Goal: Find specific page/section: Locate a particular part of the current website

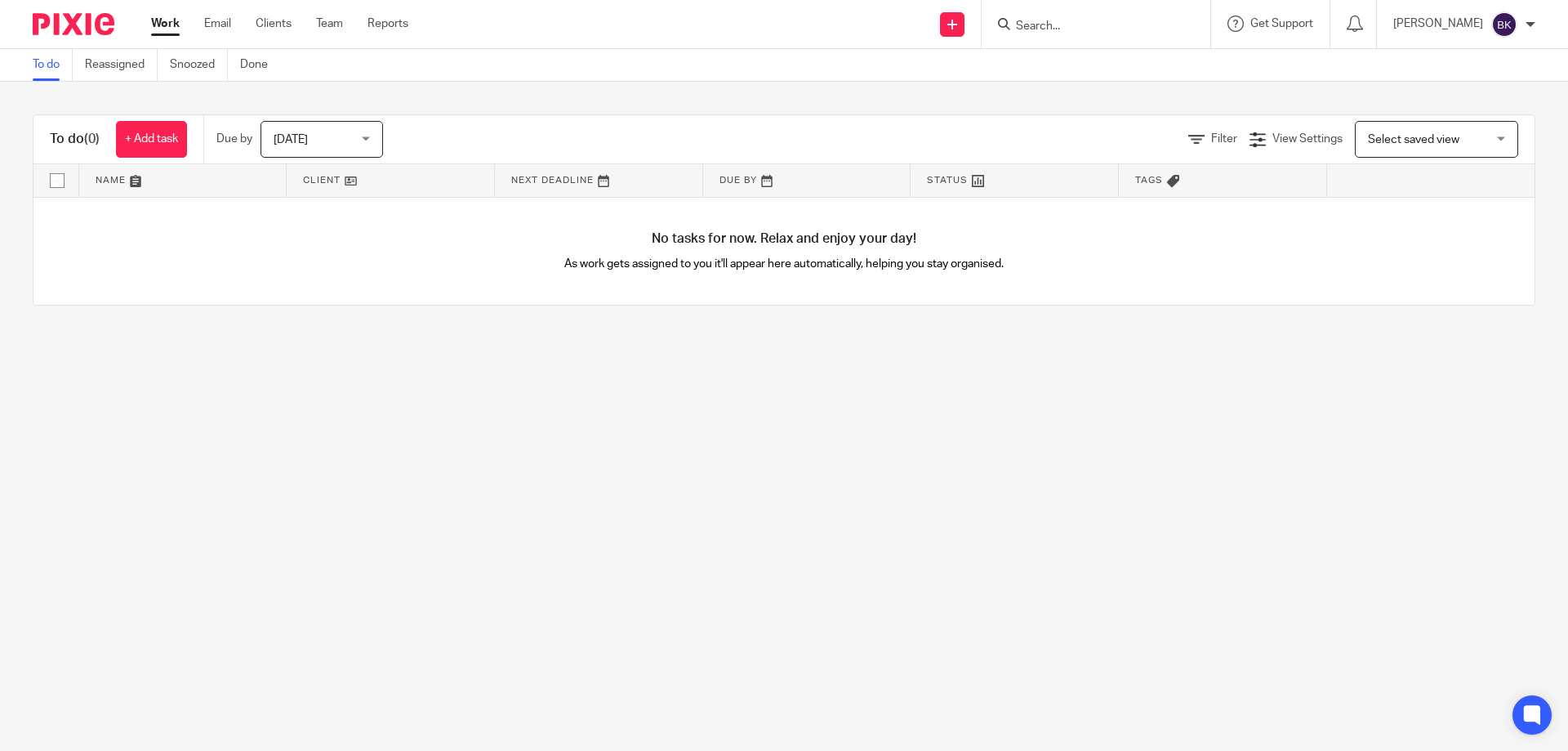
click at [1105, 28] on input "Search" at bounding box center [1087, 27] width 147 height 15
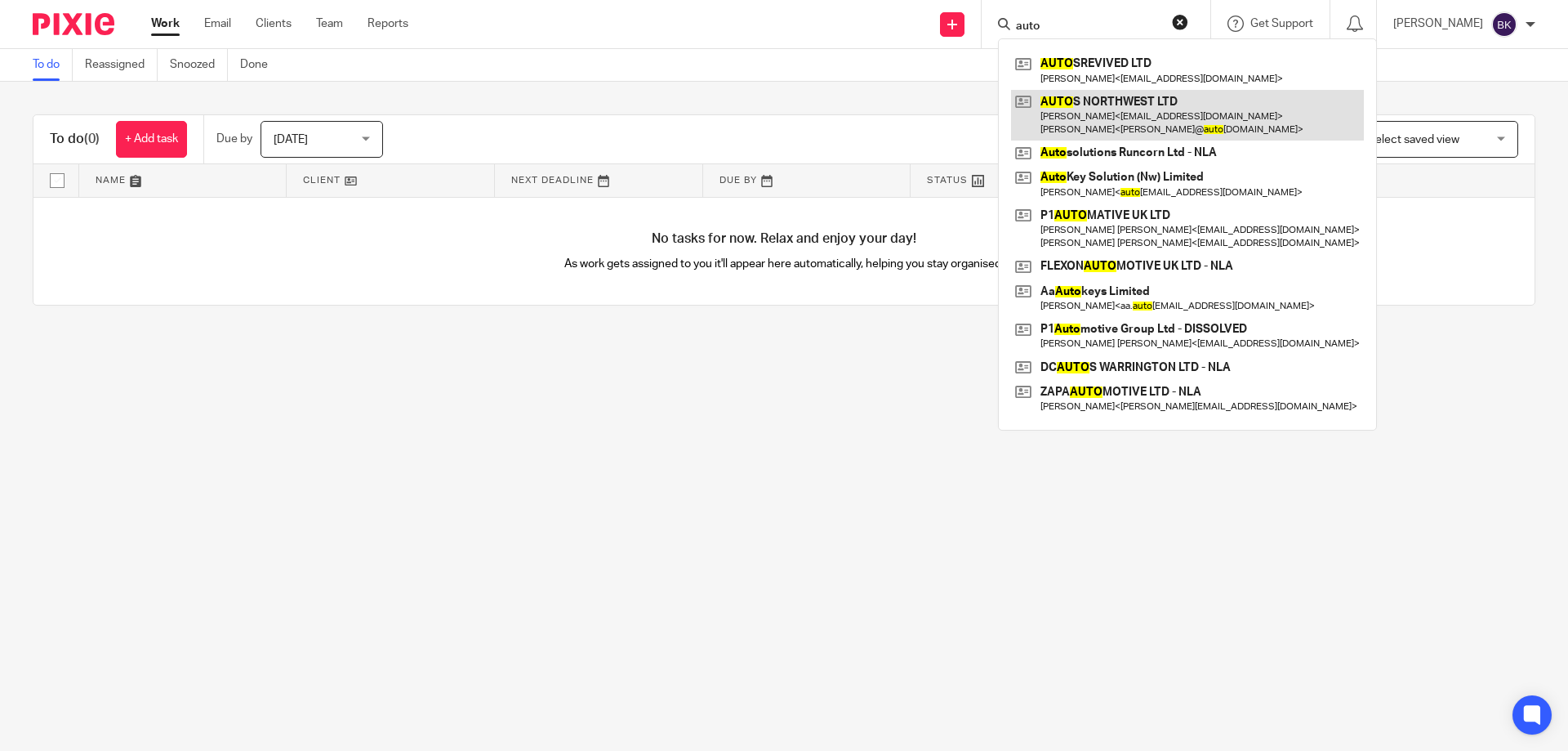
type input "auto"
click at [1143, 108] on link at bounding box center [1187, 115] width 353 height 51
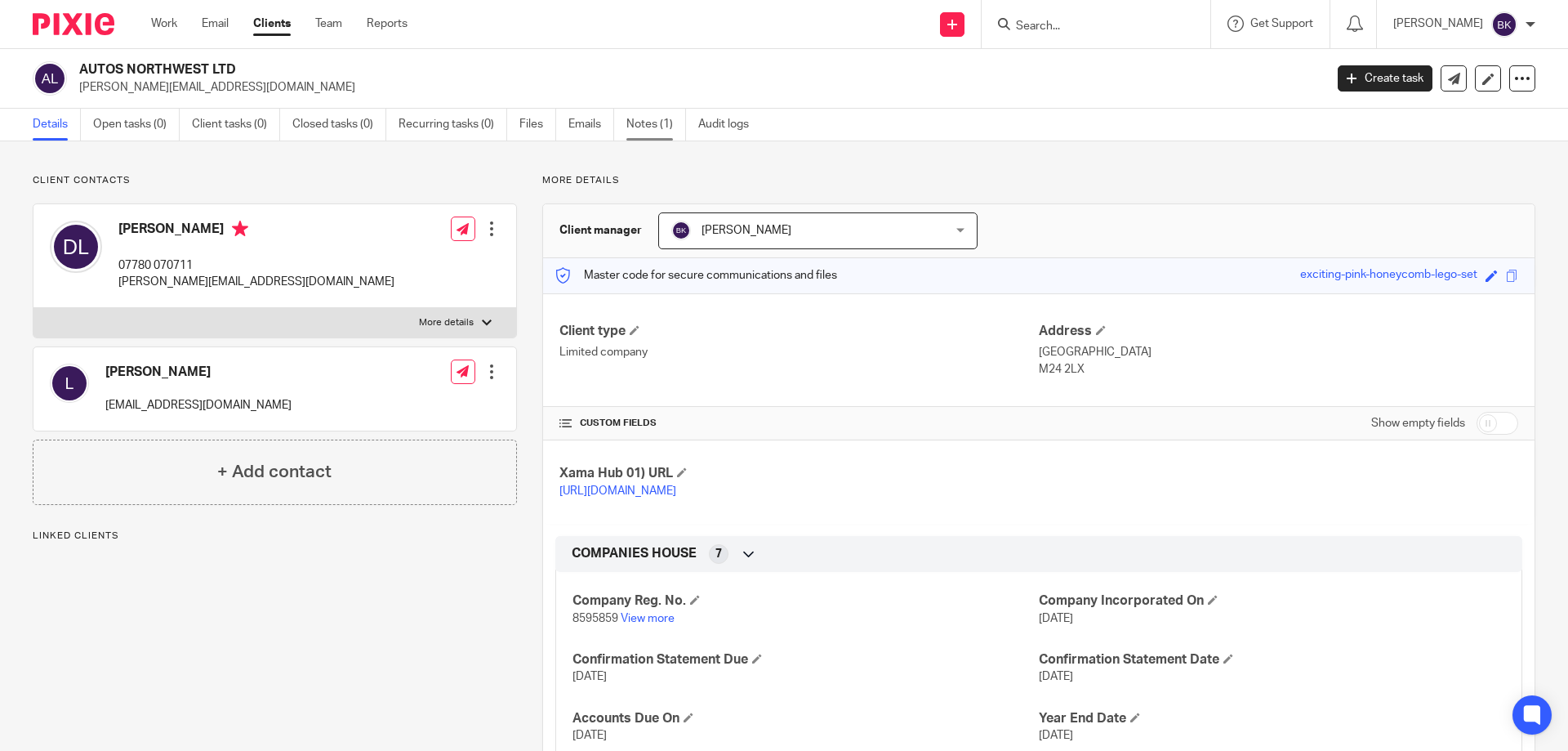
click at [661, 123] on link "Notes (1)" at bounding box center [656, 124] width 59 height 32
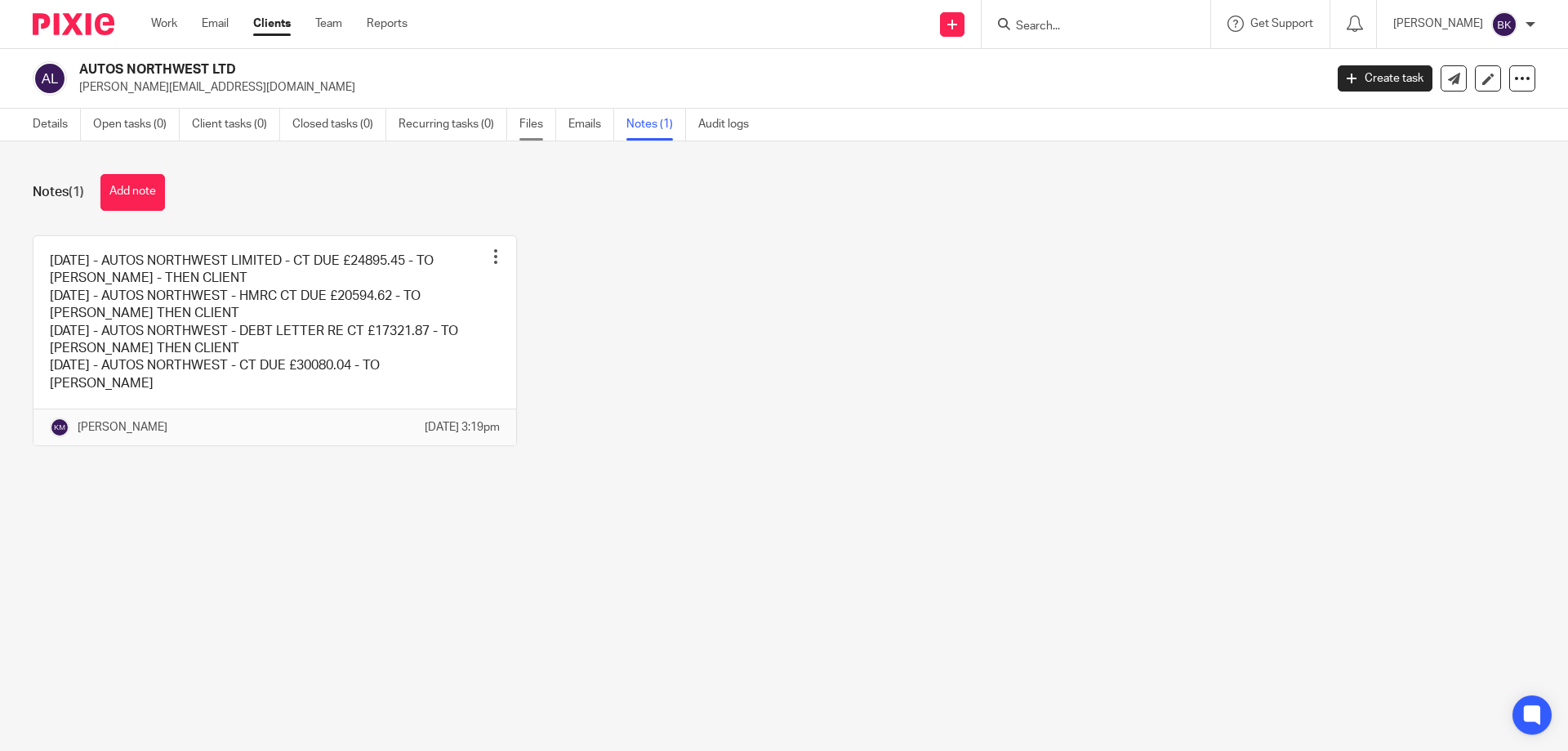
click at [536, 127] on link "Files" at bounding box center [537, 124] width 37 height 32
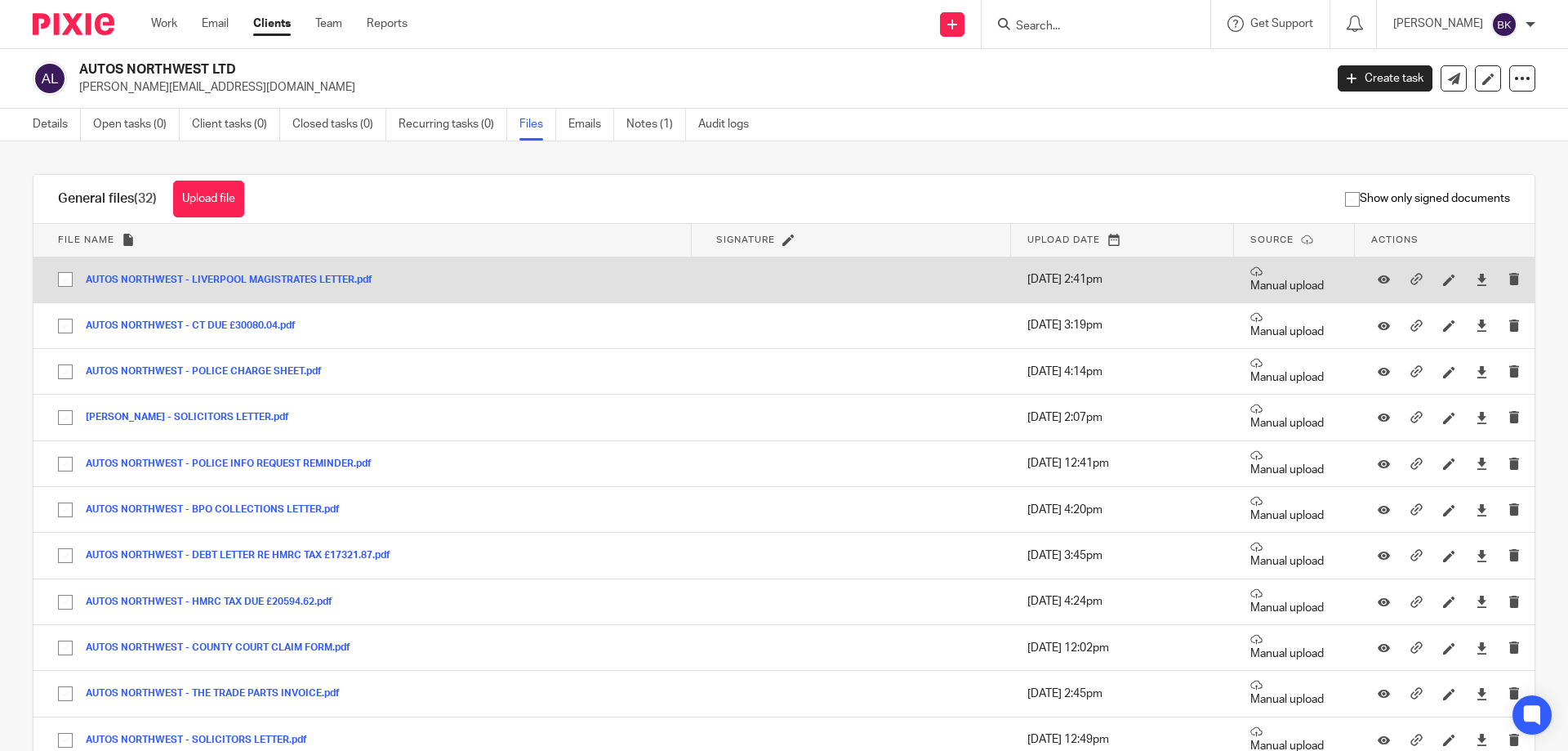
click at [326, 279] on button "AUTOS NORTHWEST - LIVERPOOL MAGISTRATES LETTER.pdf" at bounding box center [235, 280] width 299 height 11
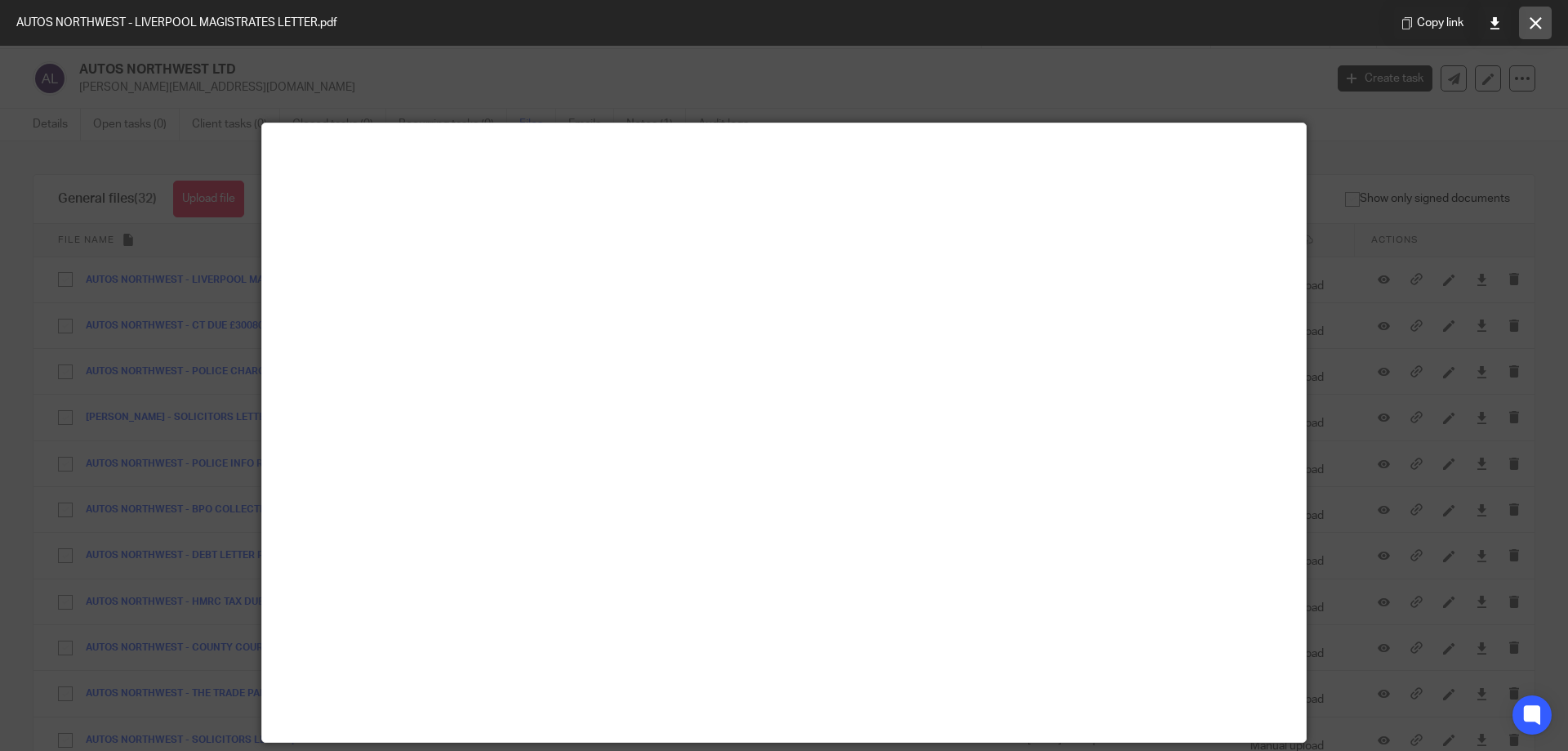
click at [1530, 27] on icon at bounding box center [1536, 23] width 12 height 12
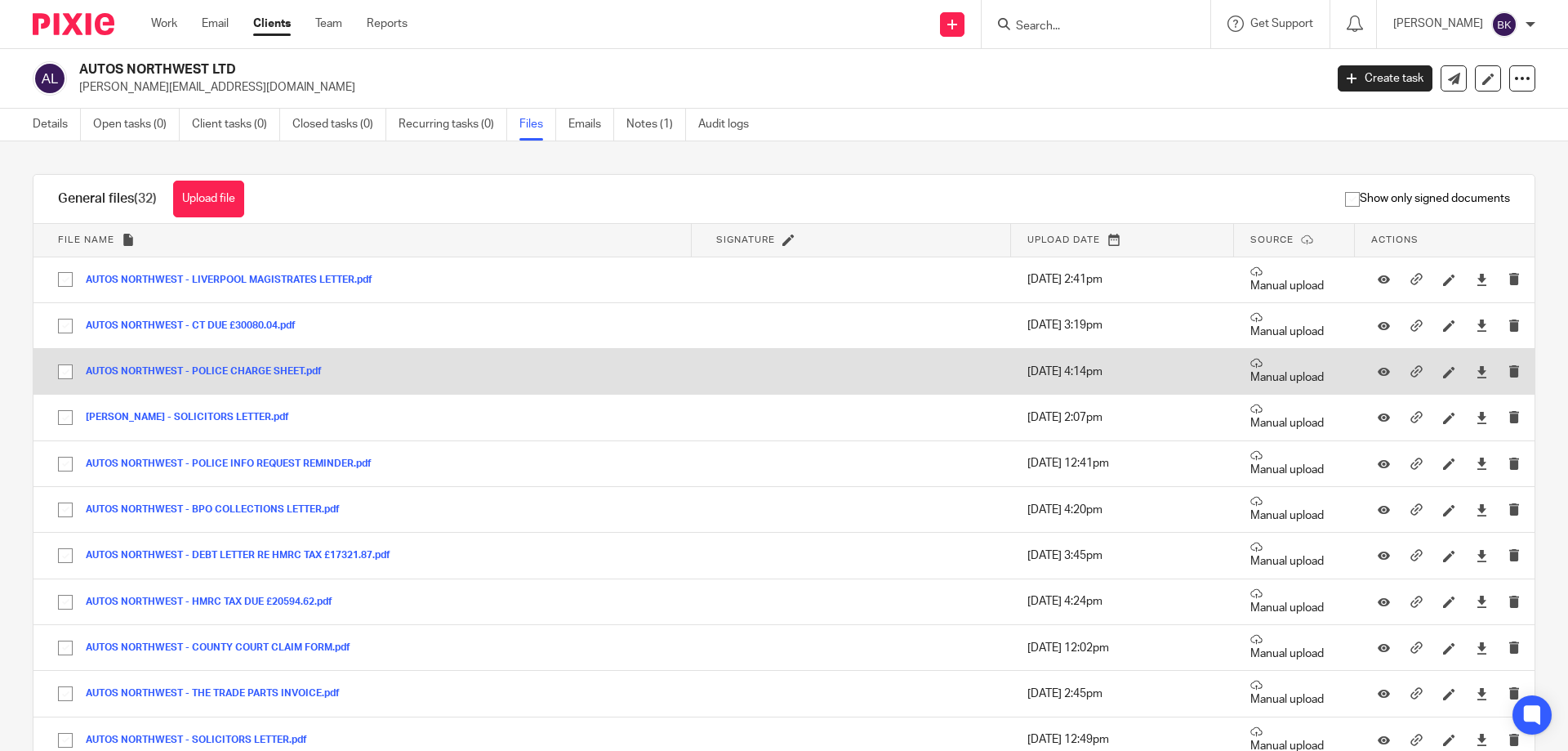
click at [275, 372] on button "AUTOS NORTHWEST - POLICE CHARGE SHEET.pdf" at bounding box center [209, 371] width 248 height 11
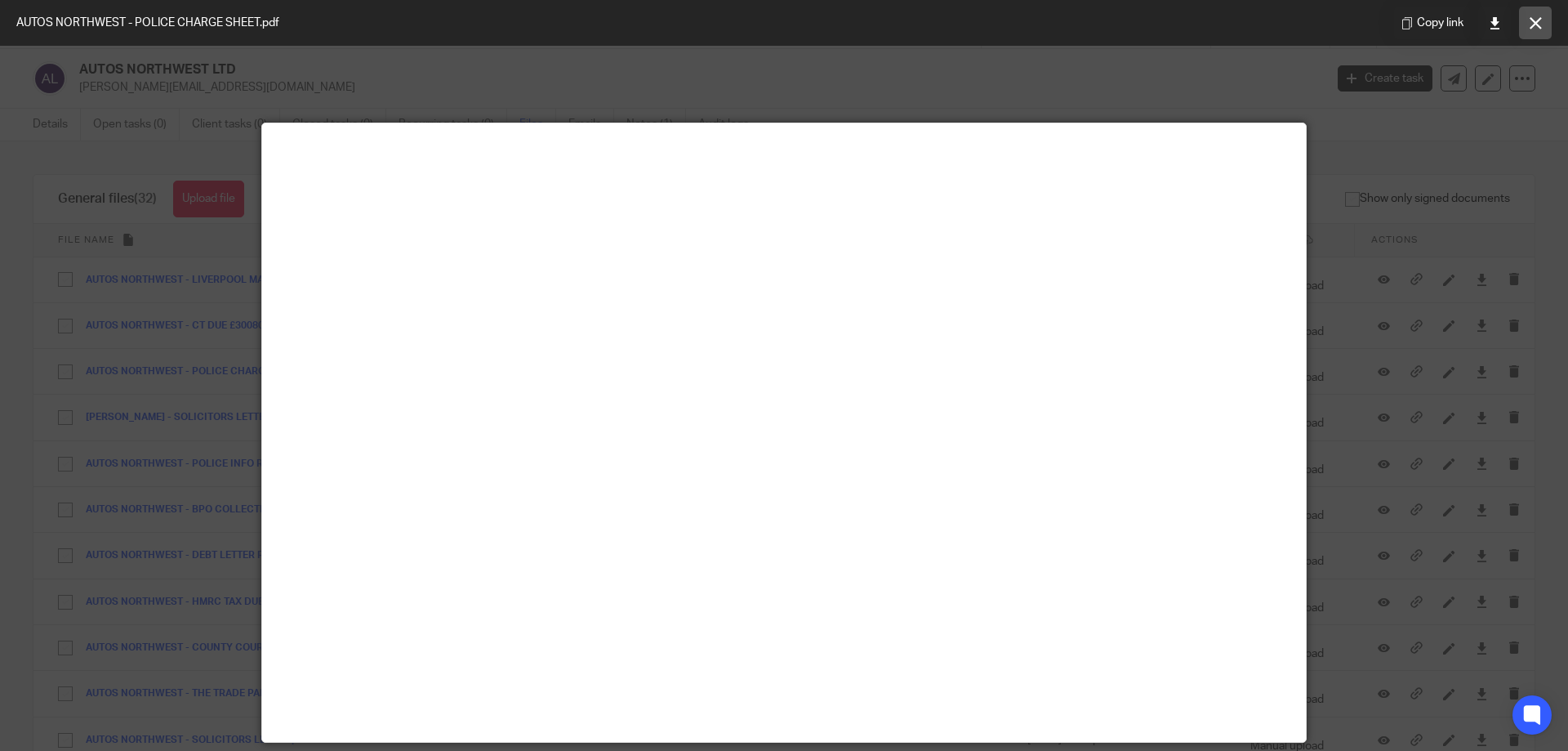
click at [1541, 22] on icon at bounding box center [1536, 23] width 12 height 12
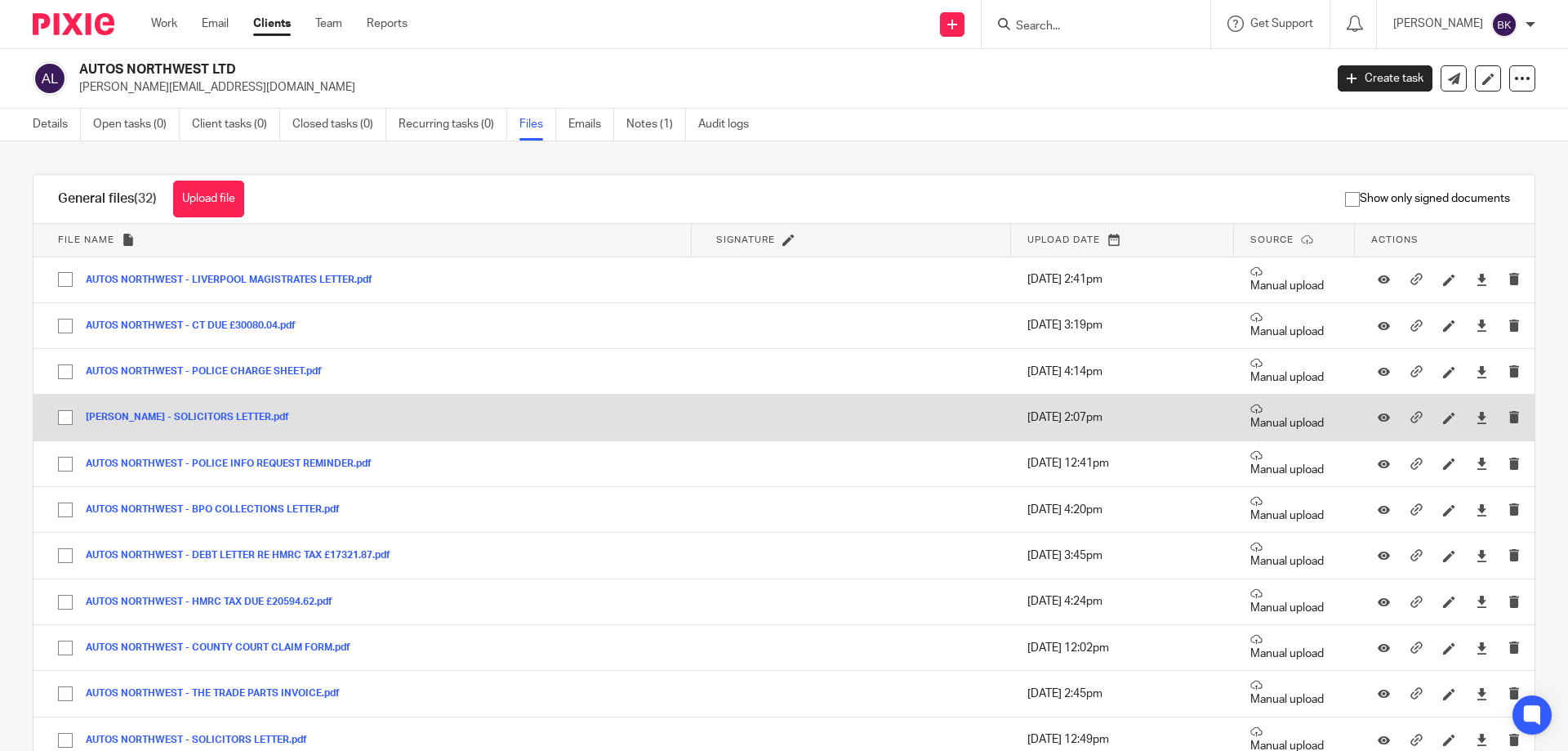
click at [248, 410] on div "[PERSON_NAME] - SOLICITORS LETTER.pdf" at bounding box center [193, 417] width 215 height 16
click at [240, 415] on button "[PERSON_NAME] - SOLICITORS LETTER.pdf" at bounding box center [193, 417] width 215 height 11
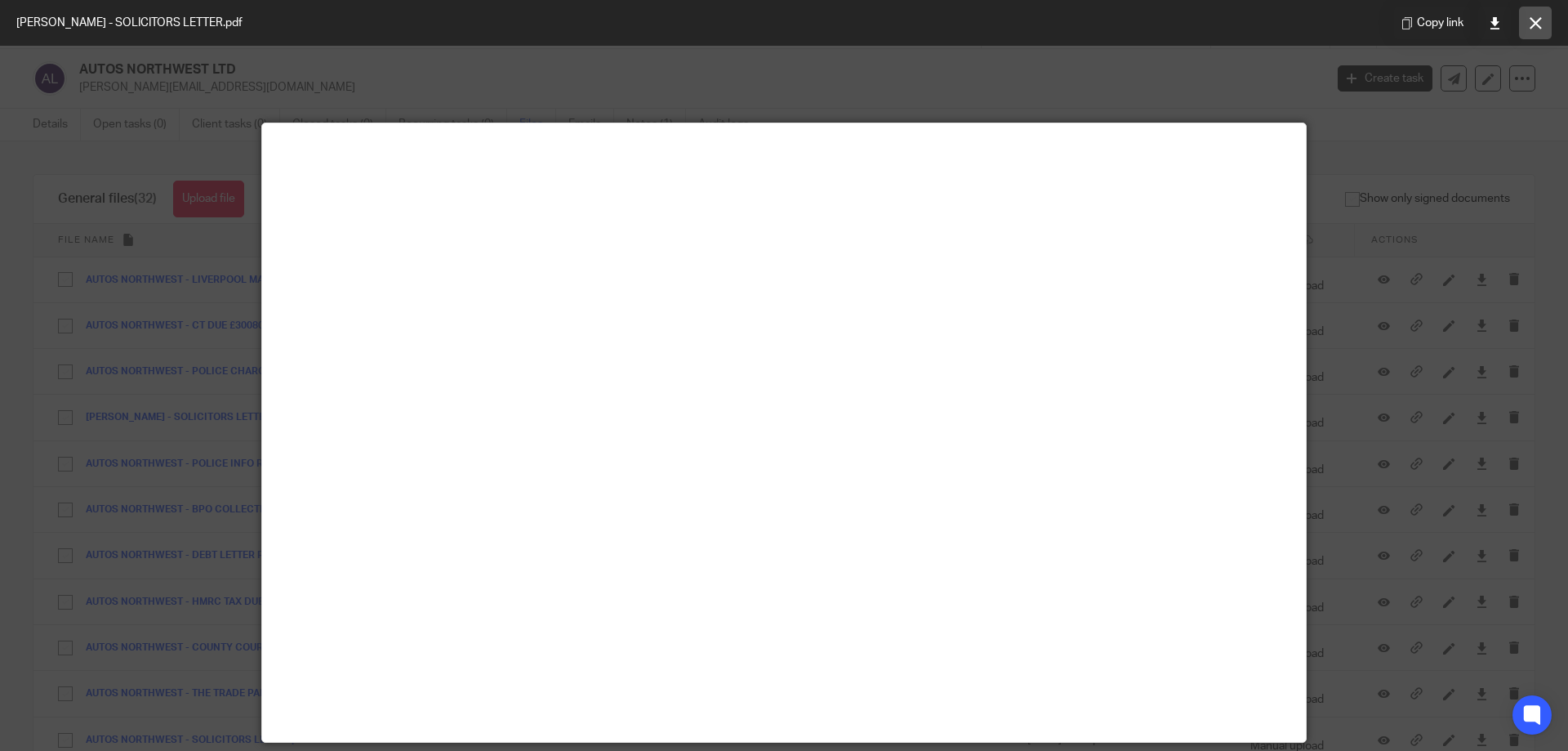
click at [1524, 19] on button at bounding box center [1535, 23] width 33 height 33
